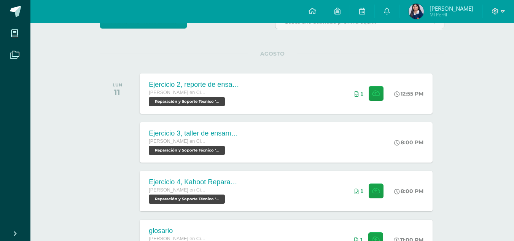
scroll to position [82, 0]
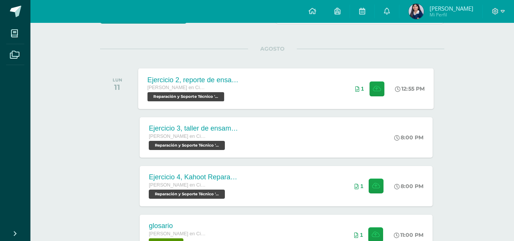
click at [292, 89] on div "Ejercicio 2, reporte de ensamblaje Quinto Quinto Bachillerato en Ciencias y Let…" at bounding box center [287, 88] width 296 height 41
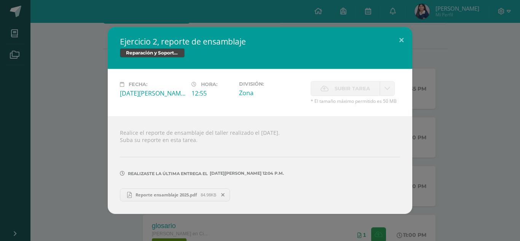
click at [458, 151] on div "Ejercicio 2, reporte de ensamblaje Reparación y Soporte Técnico Fecha: Lunes 11…" at bounding box center [260, 120] width 514 height 187
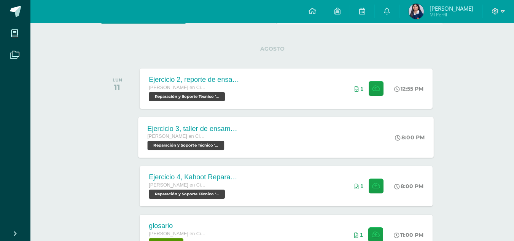
click at [305, 145] on div "Ejercicio 3, taller de ensamblaje Quinto Quinto Bachillerato en Ciencias y Letr…" at bounding box center [287, 137] width 296 height 41
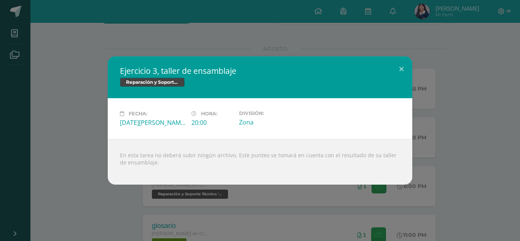
click at [431, 183] on div "Ejercicio 3, taller de ensamblaje Reparación y Soporte Técnico Fecha: Lunes 11 …" at bounding box center [260, 120] width 514 height 128
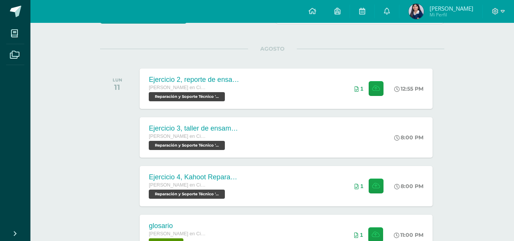
click at [323, 202] on div "Ejercicio 4, Kahoot Reparación Quinto Quinto Bachillerato en Ciencias y Letras …" at bounding box center [286, 186] width 293 height 40
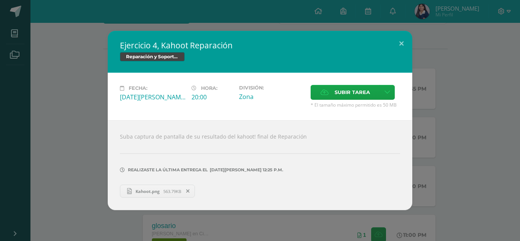
click at [450, 161] on div "Ejercicio 4, Kahoot Reparación Reparación y Soporte Técnico Fecha: Lunes 11 de …" at bounding box center [260, 120] width 514 height 179
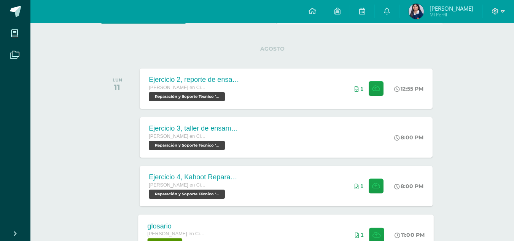
click at [314, 231] on div "glosario Quinto Quinto Bachillerato en Ciencias y Letras con Orientación en Com…" at bounding box center [287, 234] width 296 height 41
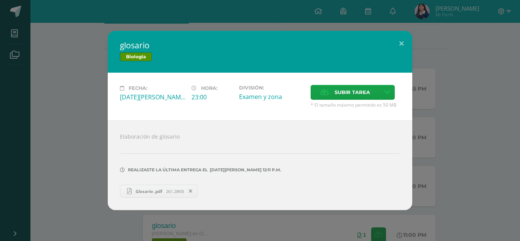
click at [498, 147] on div "glosario Biología Fecha: Lunes 11 de Agosto Hora: 23:00 División: Examen y zona…" at bounding box center [260, 120] width 514 height 179
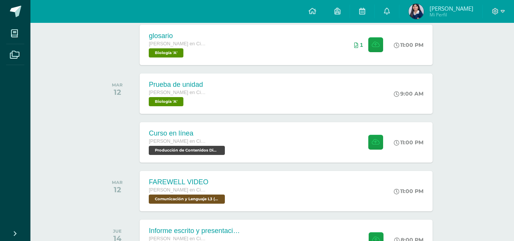
scroll to position [334, 0]
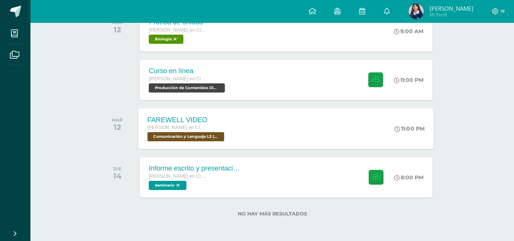
click at [280, 127] on div "FAREWELL VIDEO Quinto Quinto Bachillerato en Ciencias y Letras con Orientación …" at bounding box center [287, 128] width 296 height 41
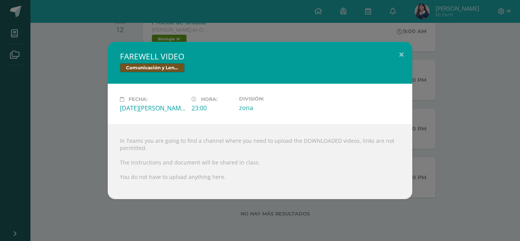
click at [79, 99] on div "FAREWELL VIDEO Comunicación y Lenguaje L3 (Inglés Técnico) 5 Fecha: Martes 12 d…" at bounding box center [260, 120] width 514 height 157
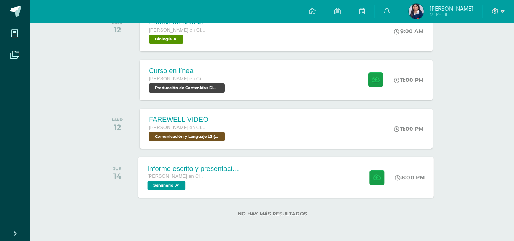
click at [226, 172] on div "Informe escrito y presentación final" at bounding box center [194, 168] width 92 height 8
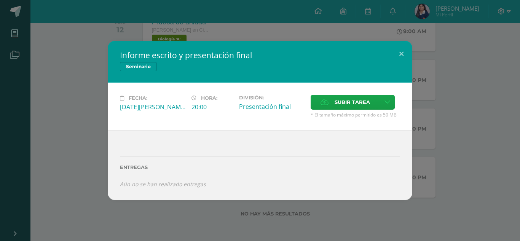
click at [446, 194] on div "Informe escrito y presentación final Seminario Fecha: Jueves 14 de Agosto Hora:…" at bounding box center [260, 120] width 514 height 159
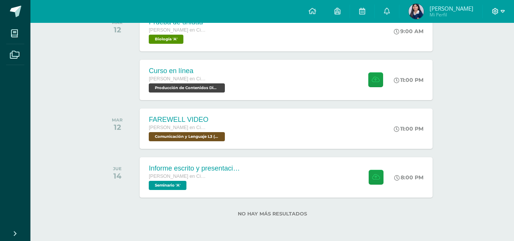
click at [496, 12] on icon at bounding box center [496, 11] width 6 height 6
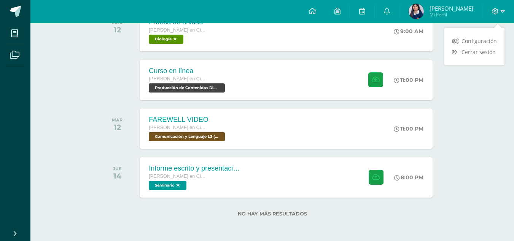
click at [466, 60] on div "Configuración Cerrar sesión" at bounding box center [475, 47] width 60 height 30
click at [470, 56] on link "Cerrar sesión" at bounding box center [475, 51] width 60 height 11
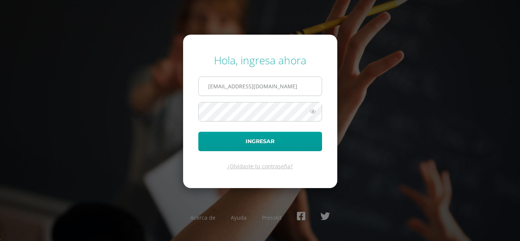
click at [230, 86] on input "[EMAIL_ADDRESS][DOMAIN_NAME]" at bounding box center [260, 86] width 123 height 19
type input "[PERSON_NAME][EMAIL_ADDRESS][PERSON_NAME][DOMAIN_NAME]"
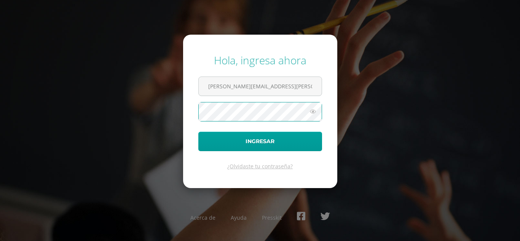
click at [198, 132] on button "Ingresar" at bounding box center [260, 141] width 124 height 19
